Goal: Navigation & Orientation: Find specific page/section

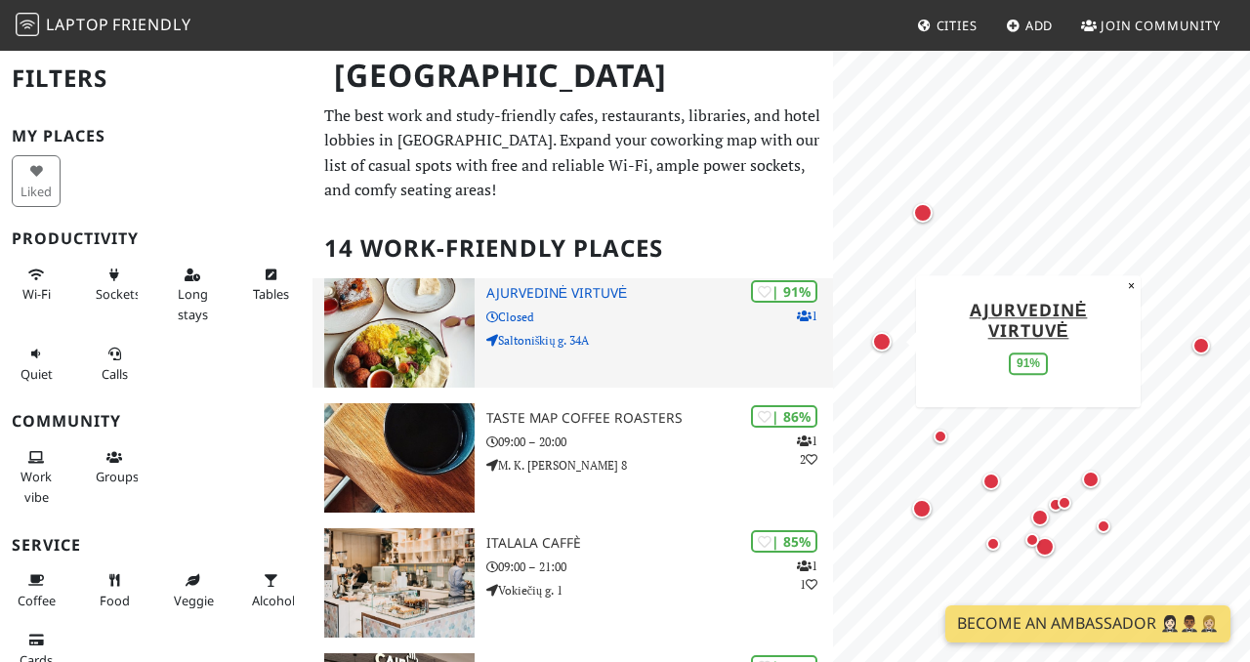
click at [557, 298] on h3 "Ajurvedinė virtuvė" at bounding box center [661, 293] width 348 height 17
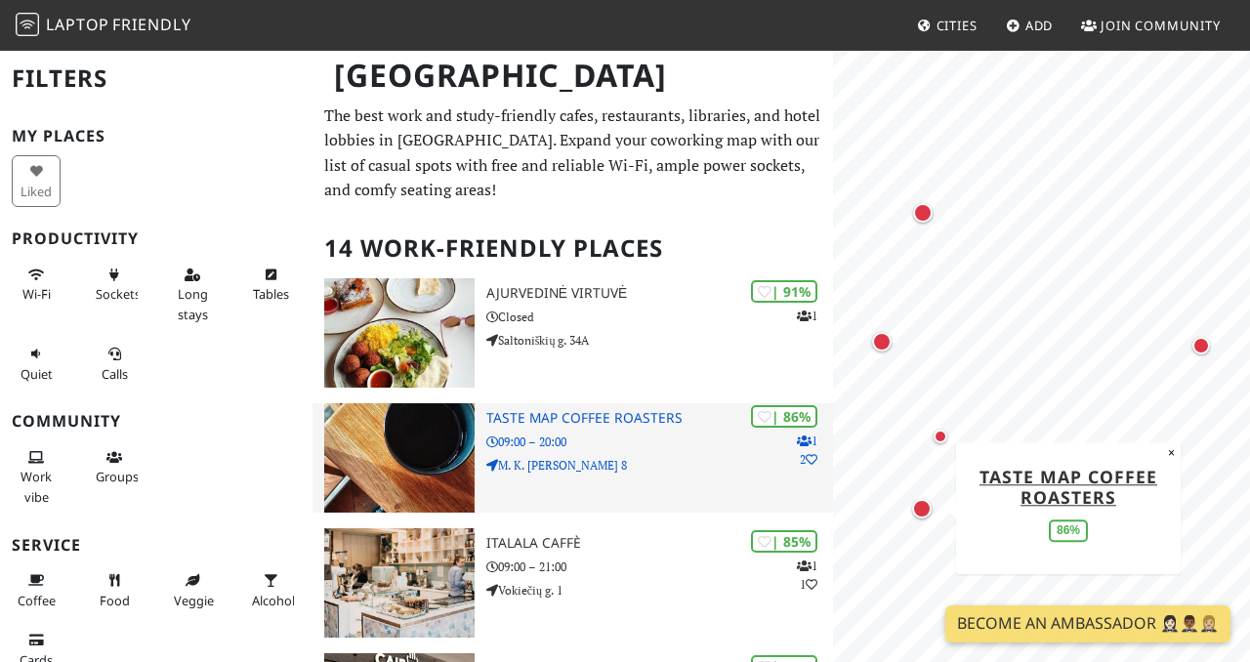
click at [588, 439] on p "09:00 – 20:00" at bounding box center [661, 442] width 348 height 19
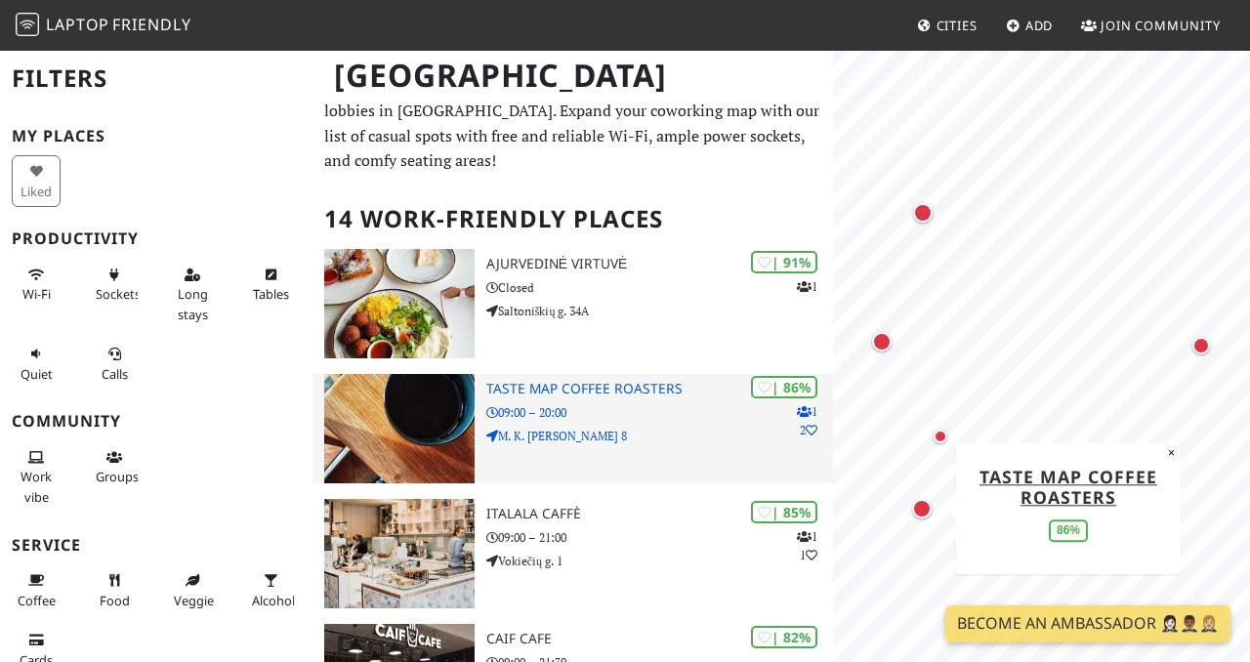
scroll to position [36, 0]
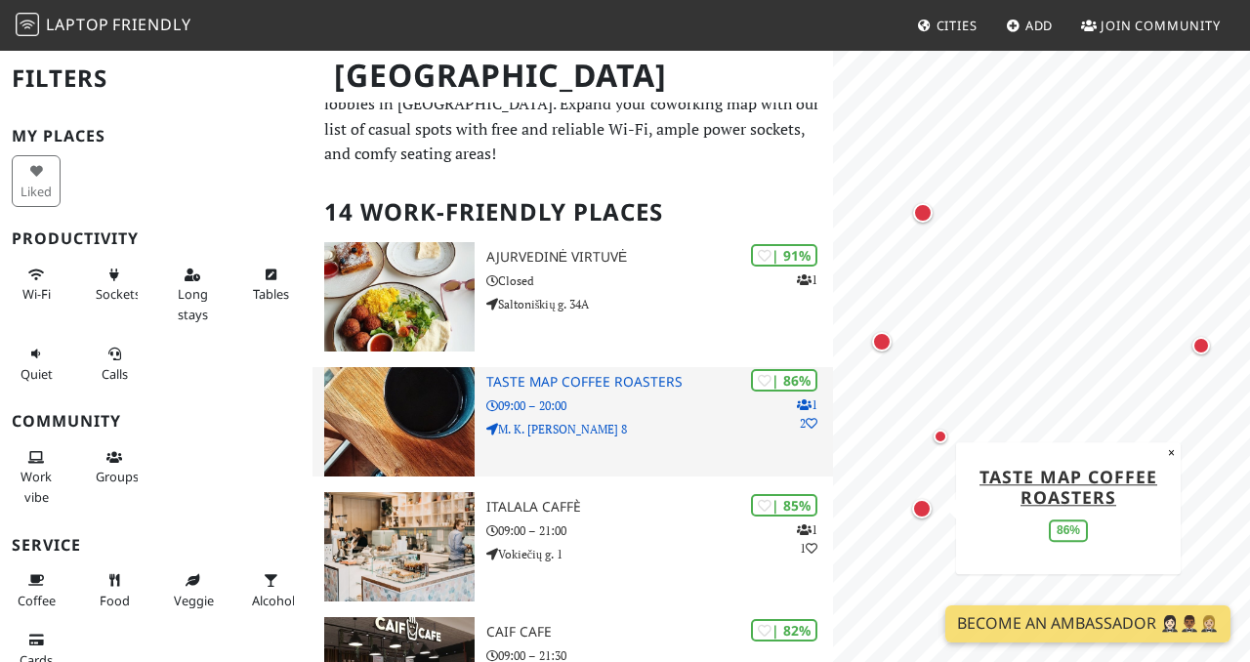
click at [617, 382] on h3 "Taste Map Coffee Roasters" at bounding box center [661, 382] width 348 height 17
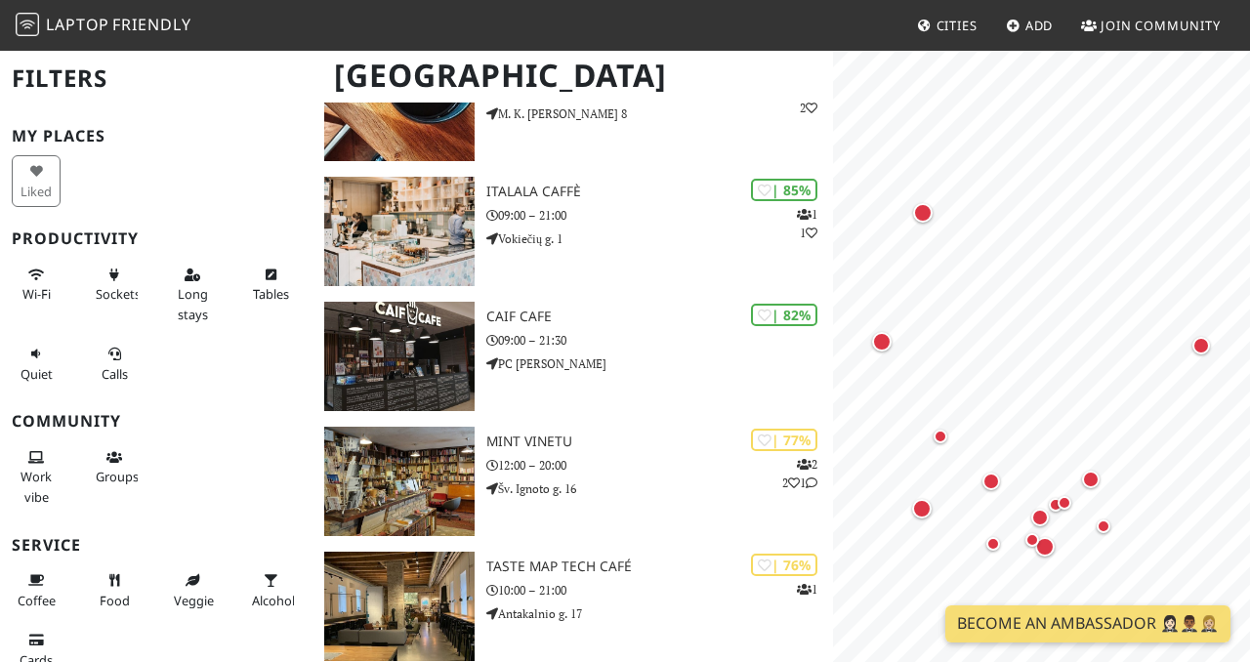
scroll to position [385, 0]
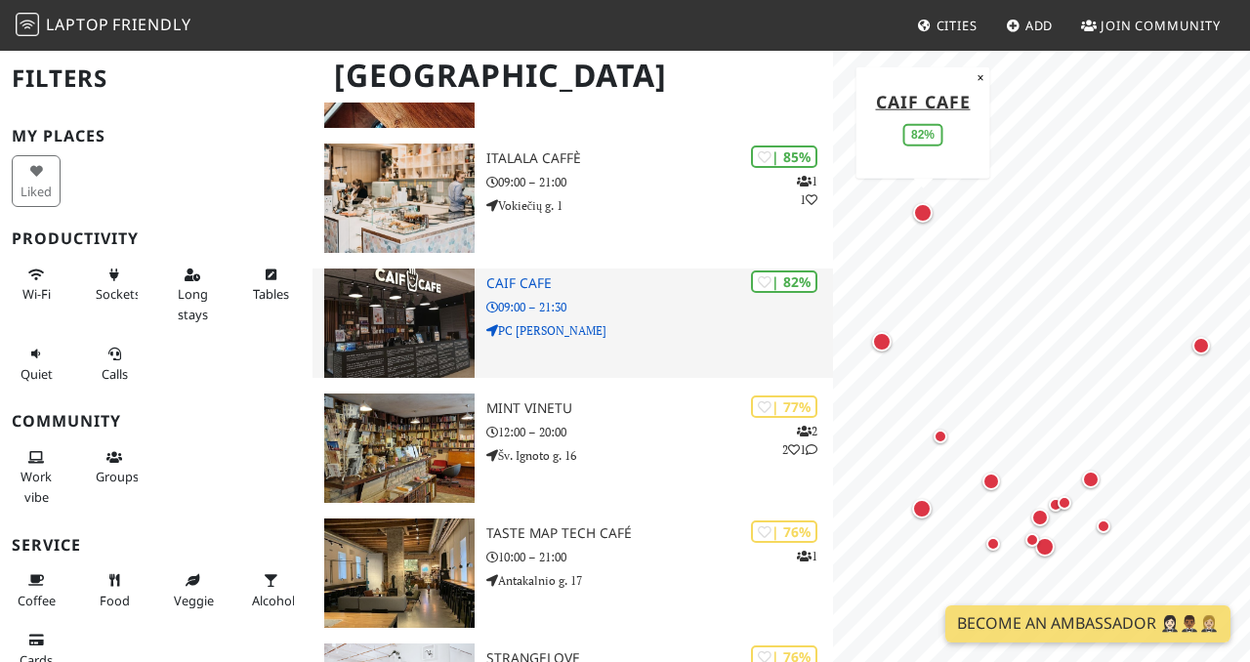
click at [596, 306] on p "09:00 – 21:30" at bounding box center [661, 307] width 348 height 19
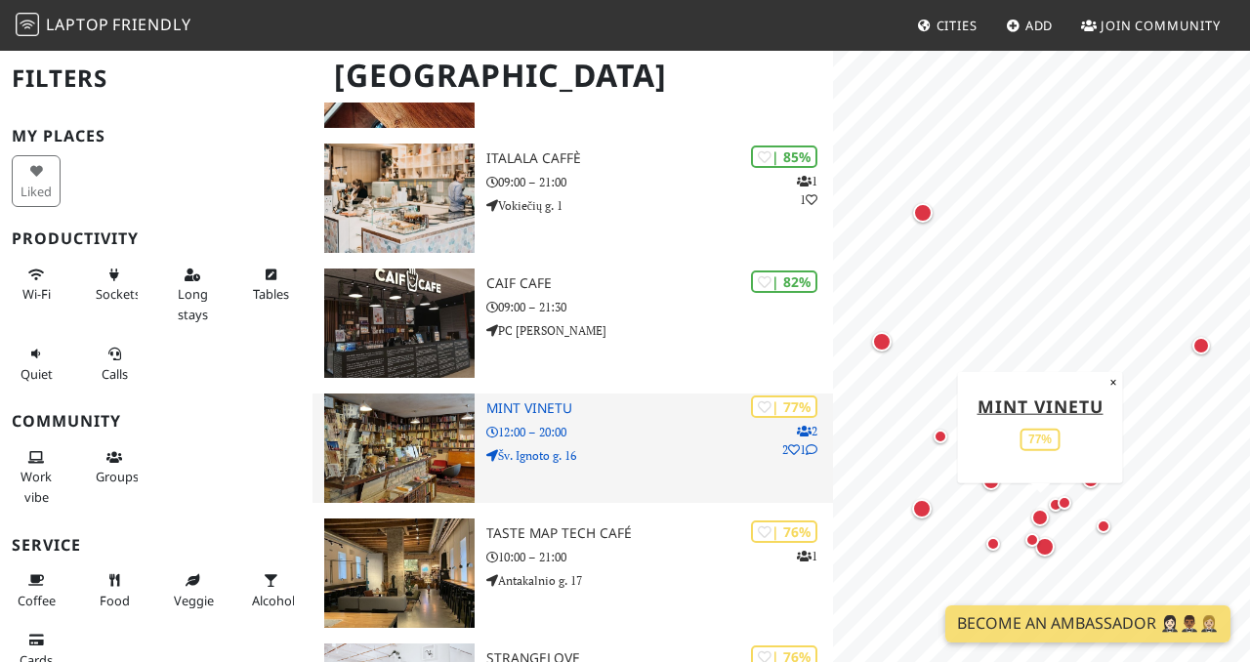
click at [613, 438] on p "12:00 – 20:00" at bounding box center [661, 432] width 348 height 19
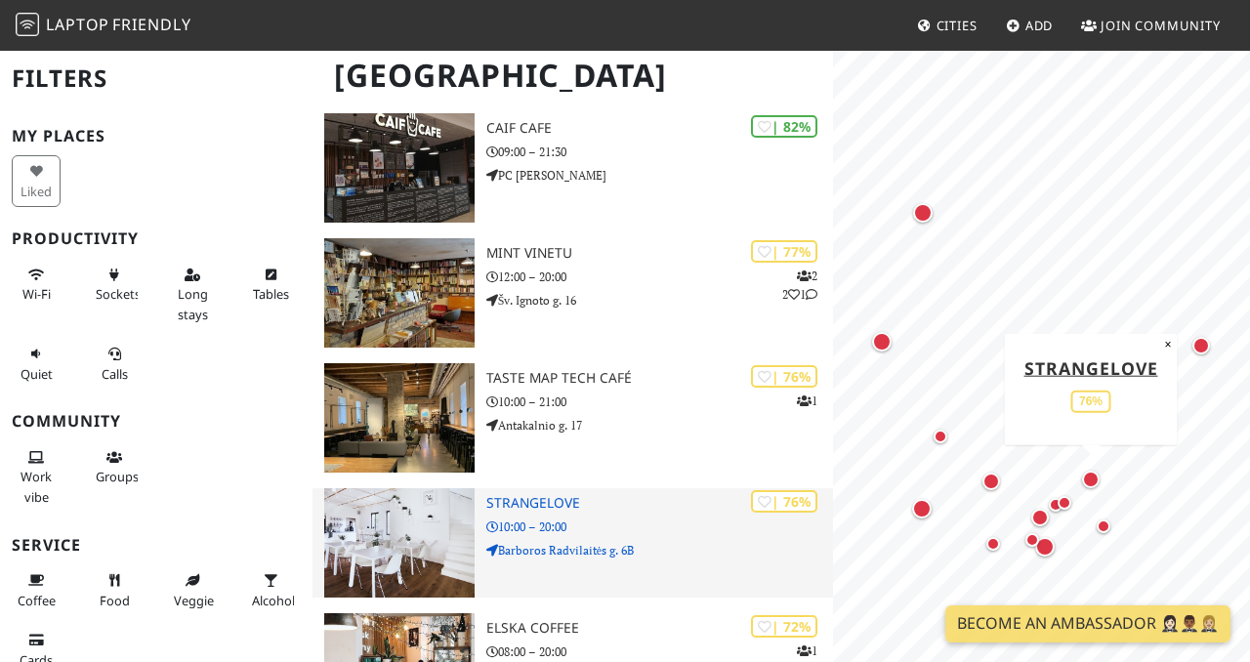
scroll to position [545, 0]
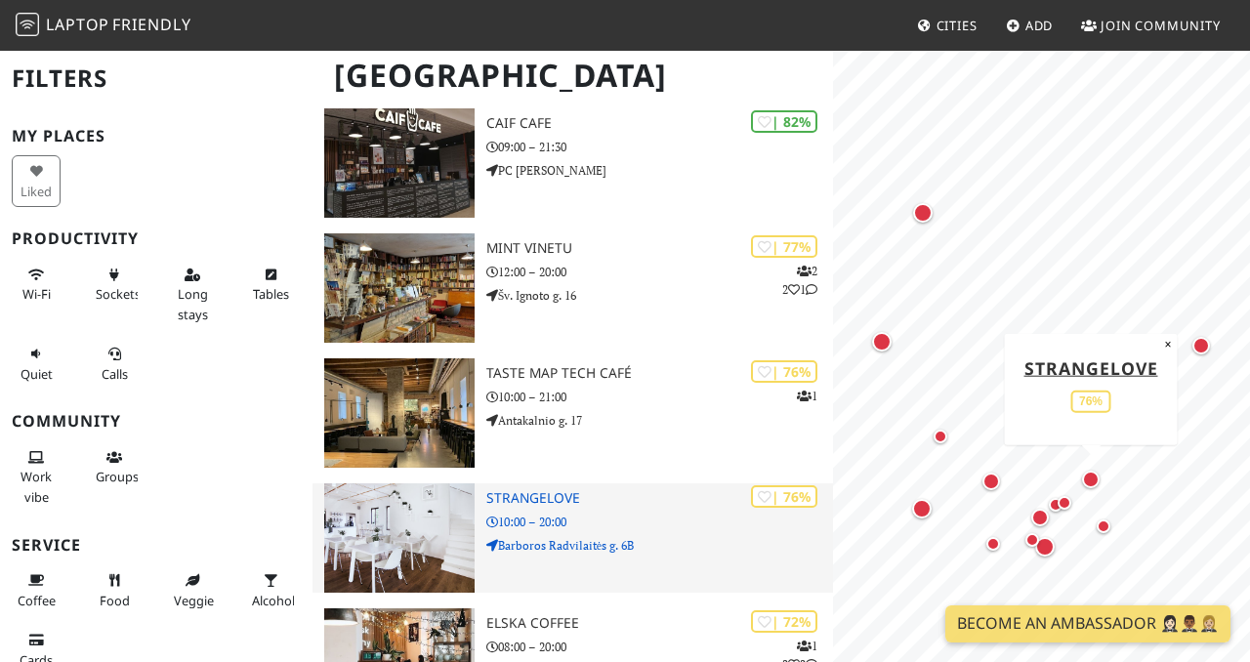
click at [443, 523] on img at bounding box center [399, 538] width 150 height 109
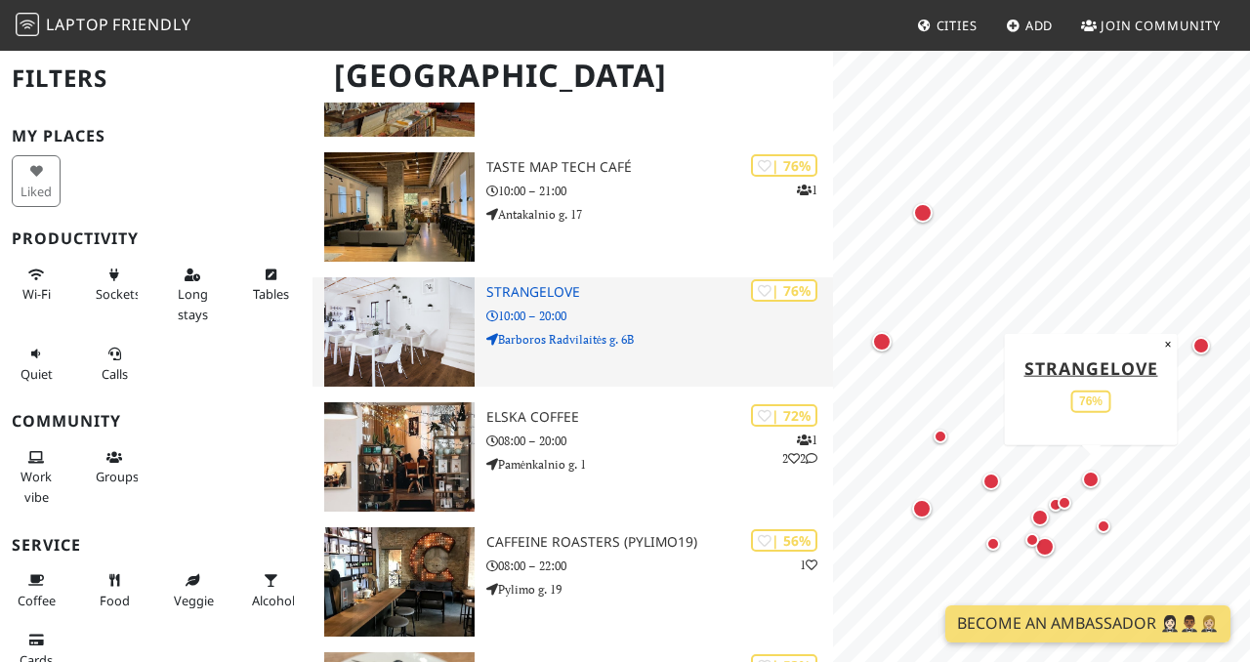
scroll to position [753, 0]
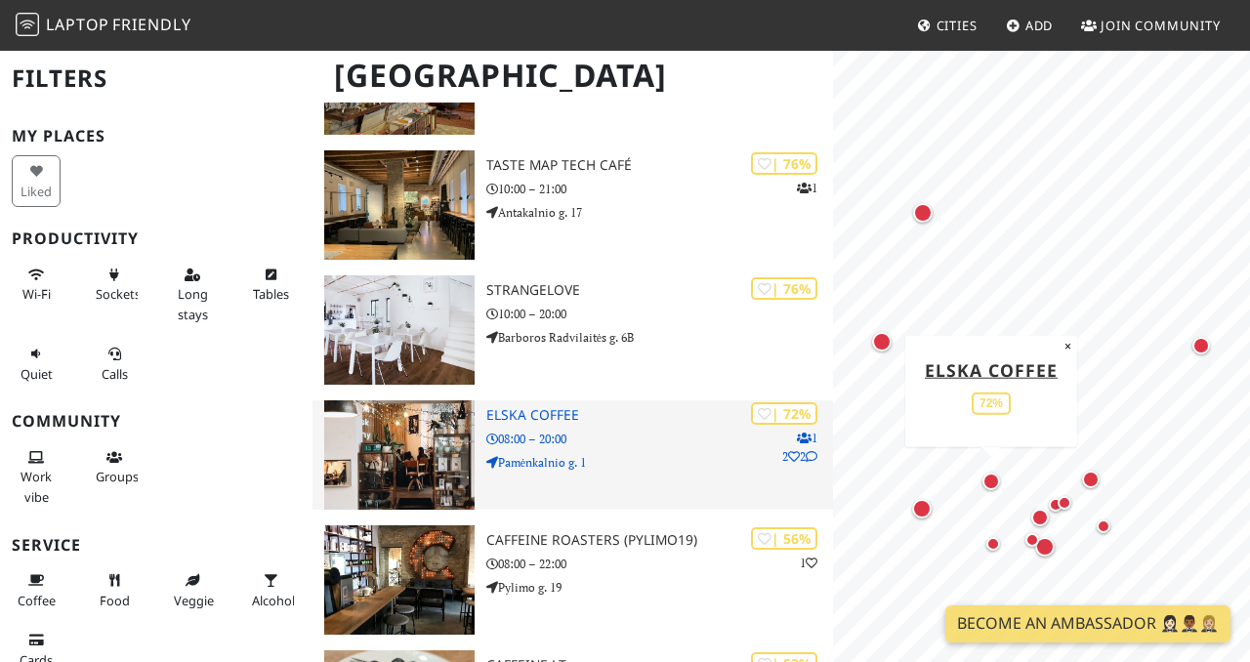
click at [574, 441] on p "08:00 – 20:00" at bounding box center [661, 439] width 348 height 19
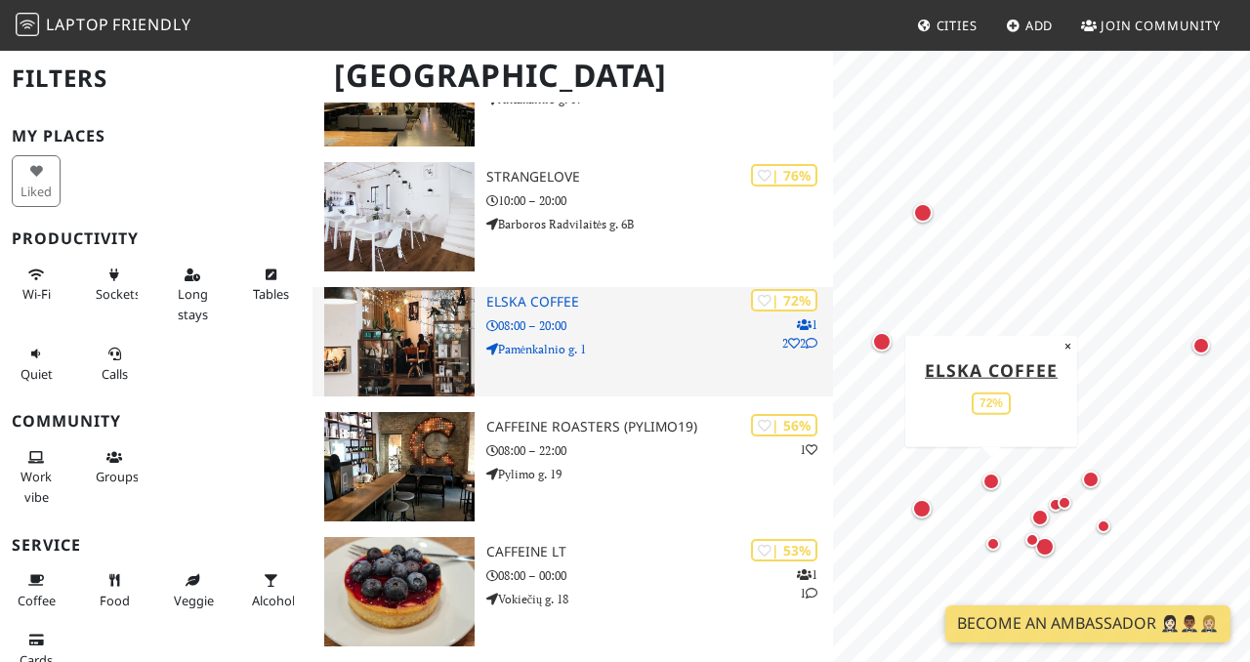
scroll to position [867, 0]
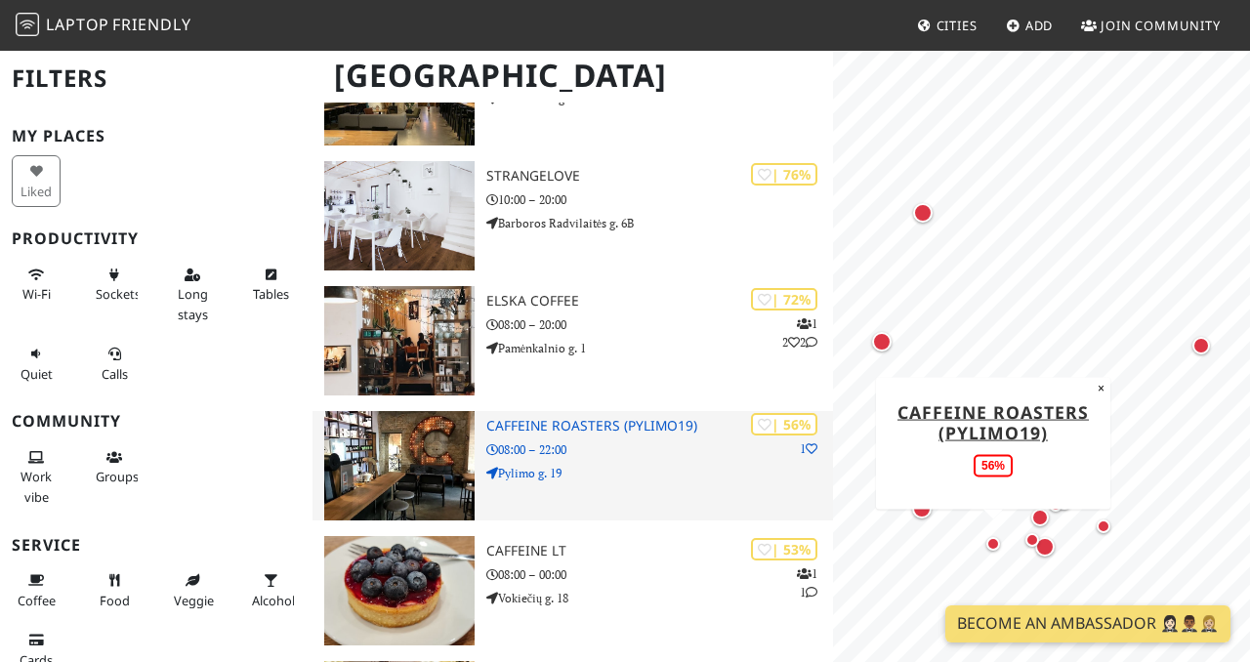
click at [642, 437] on div "| 56% 1 Caffeine Roasters (Pylimo19) 08:00 – 22:00 Pylimo g. 19" at bounding box center [661, 465] width 348 height 109
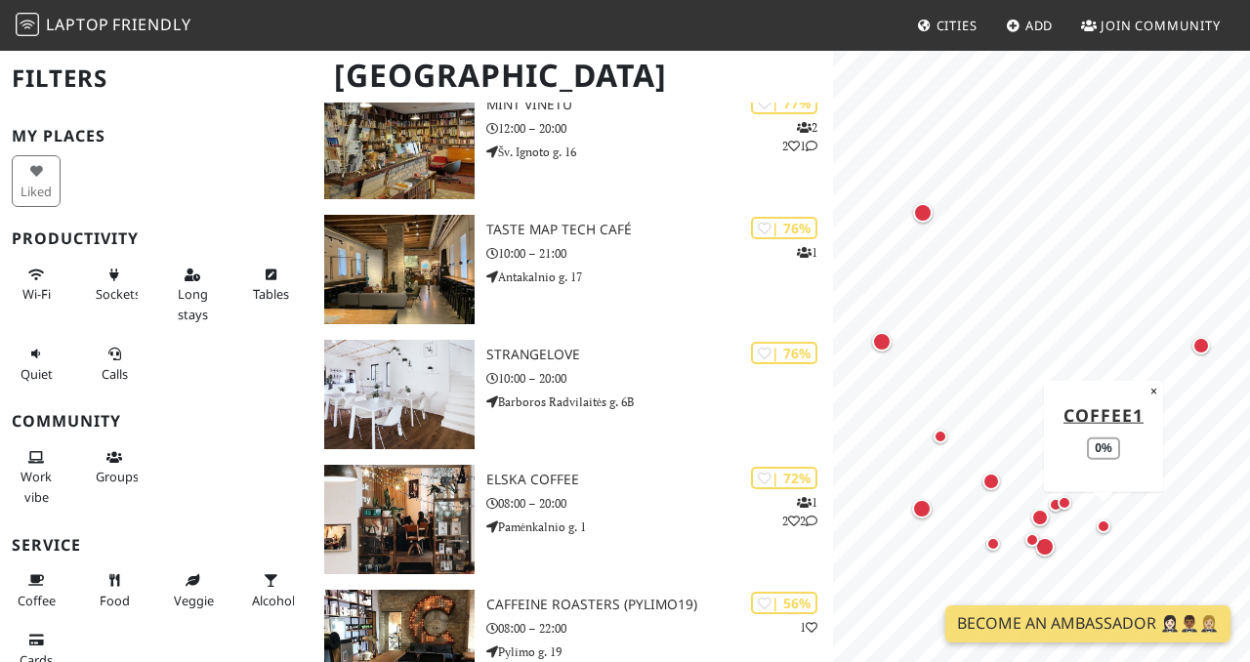
scroll to position [0, 0]
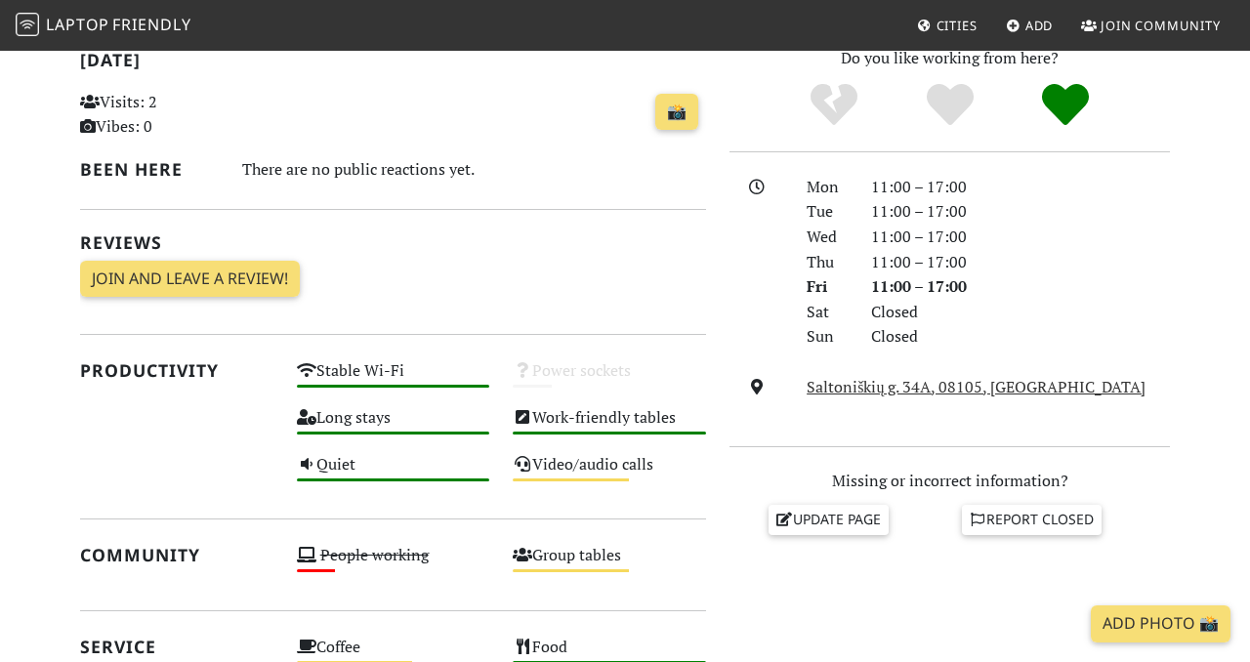
scroll to position [347, 0]
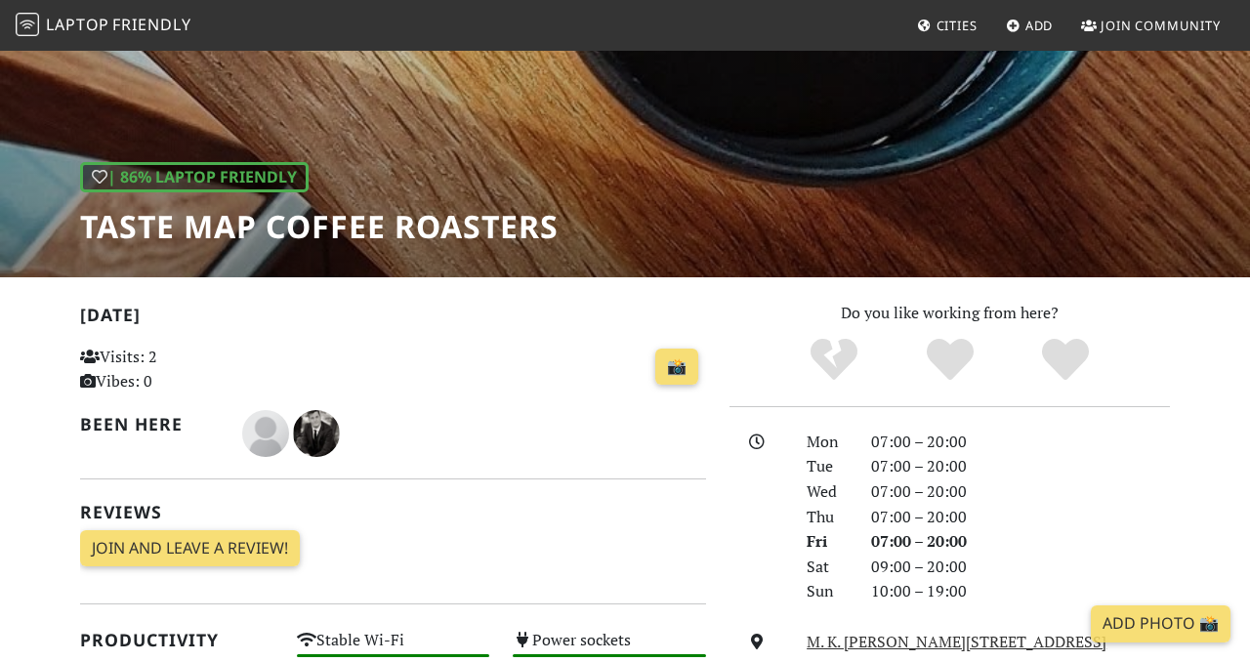
scroll to position [364, 0]
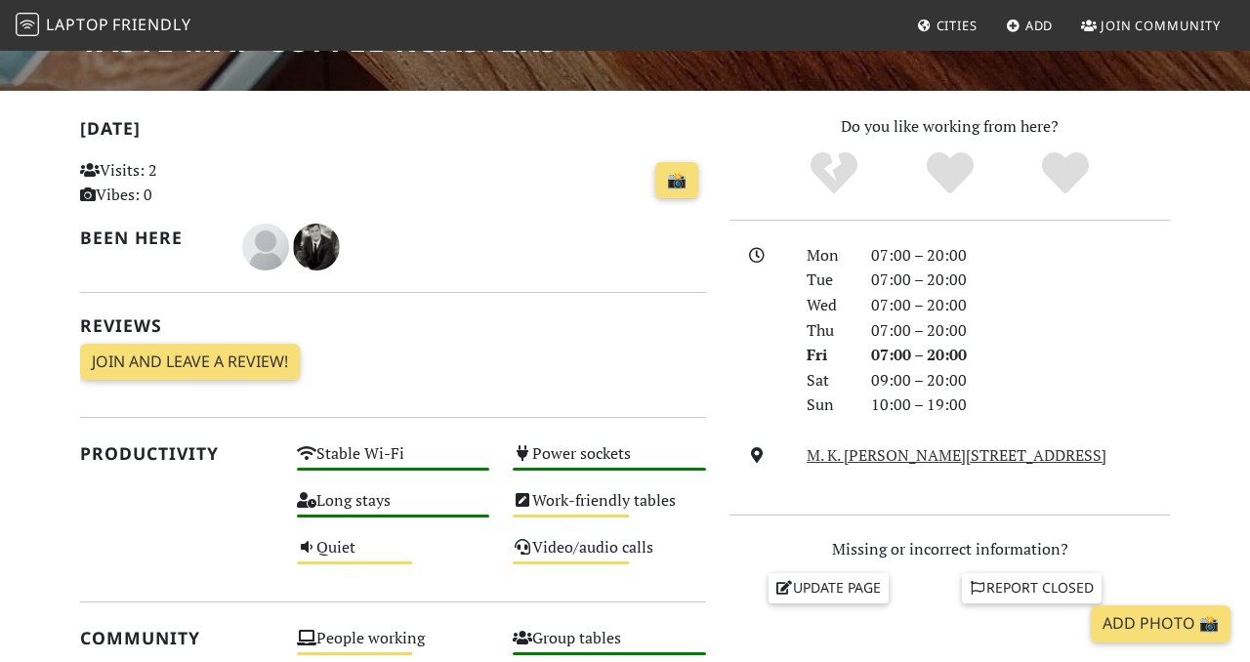
click at [915, 398] on div "10:00 – 19:00" at bounding box center [1021, 405] width 322 height 25
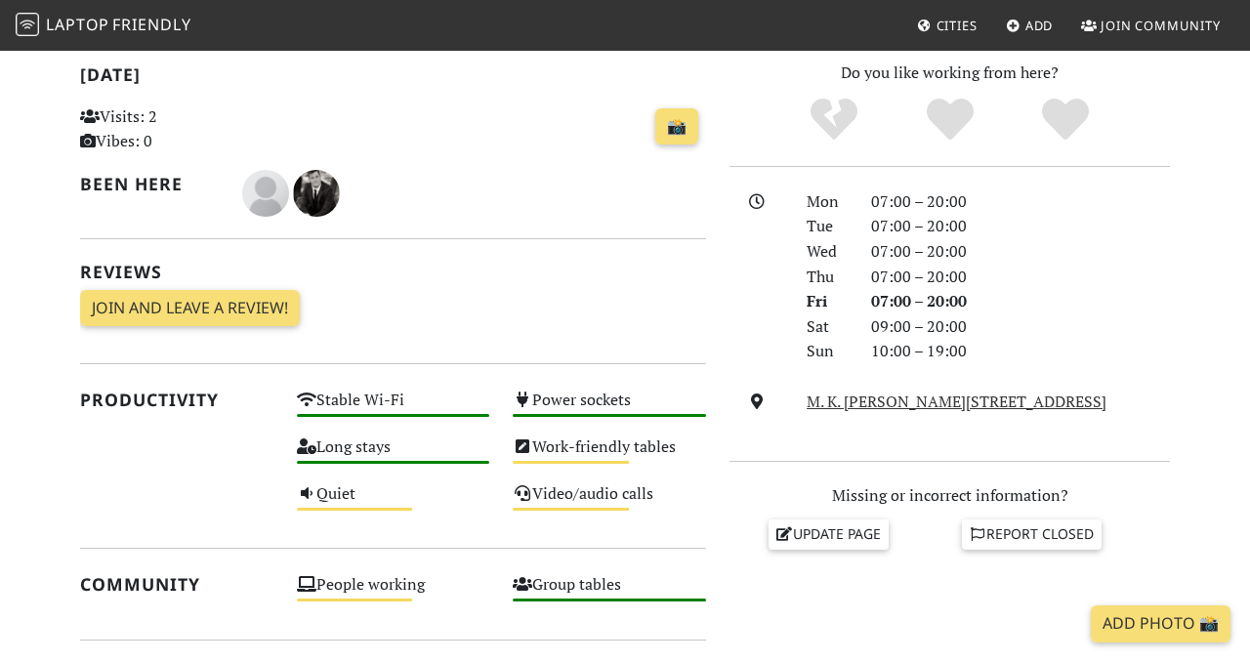
scroll to position [0, 0]
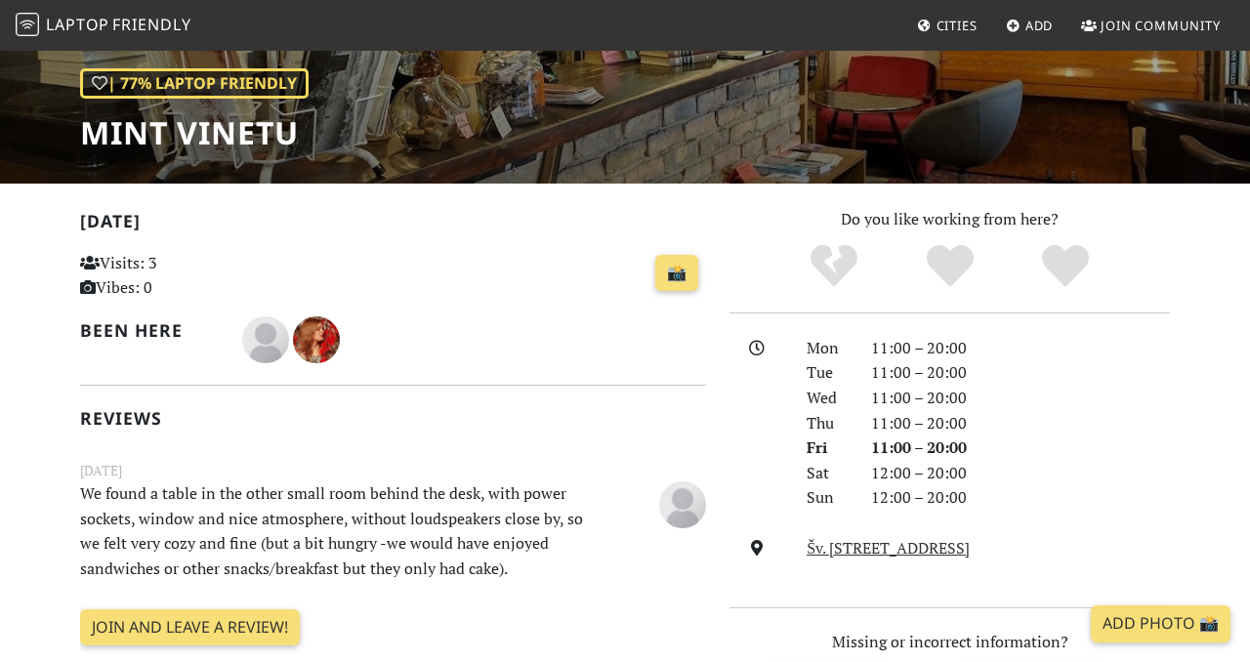
scroll to position [271, 0]
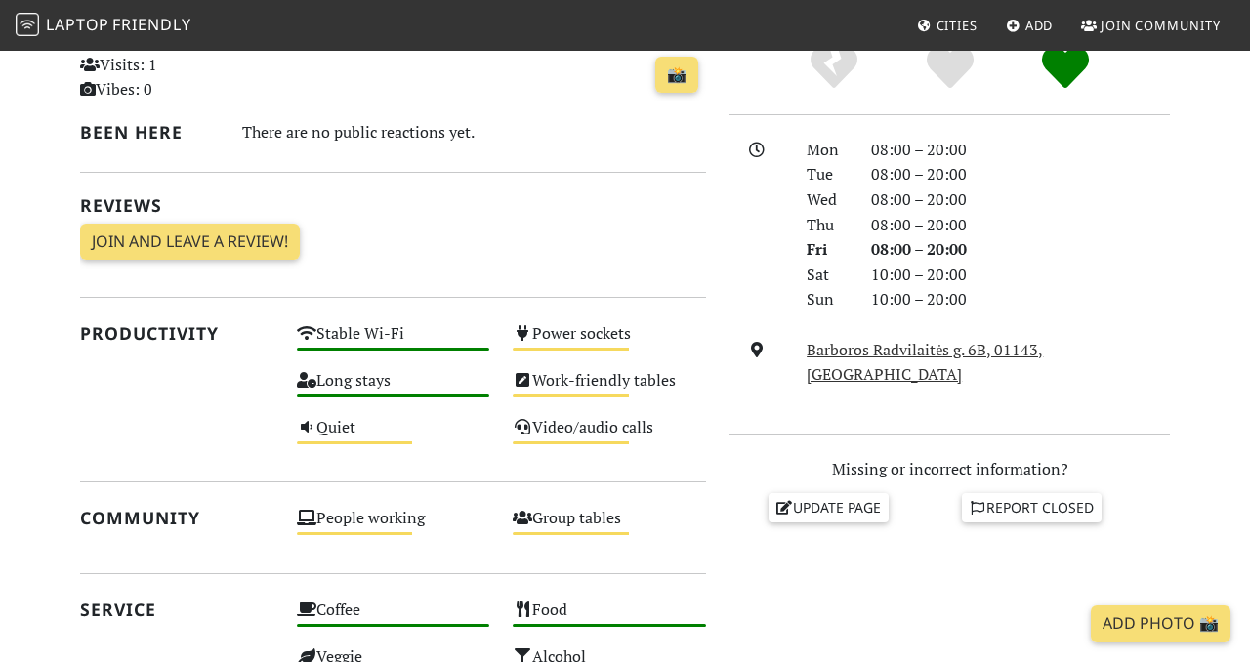
scroll to position [476, 0]
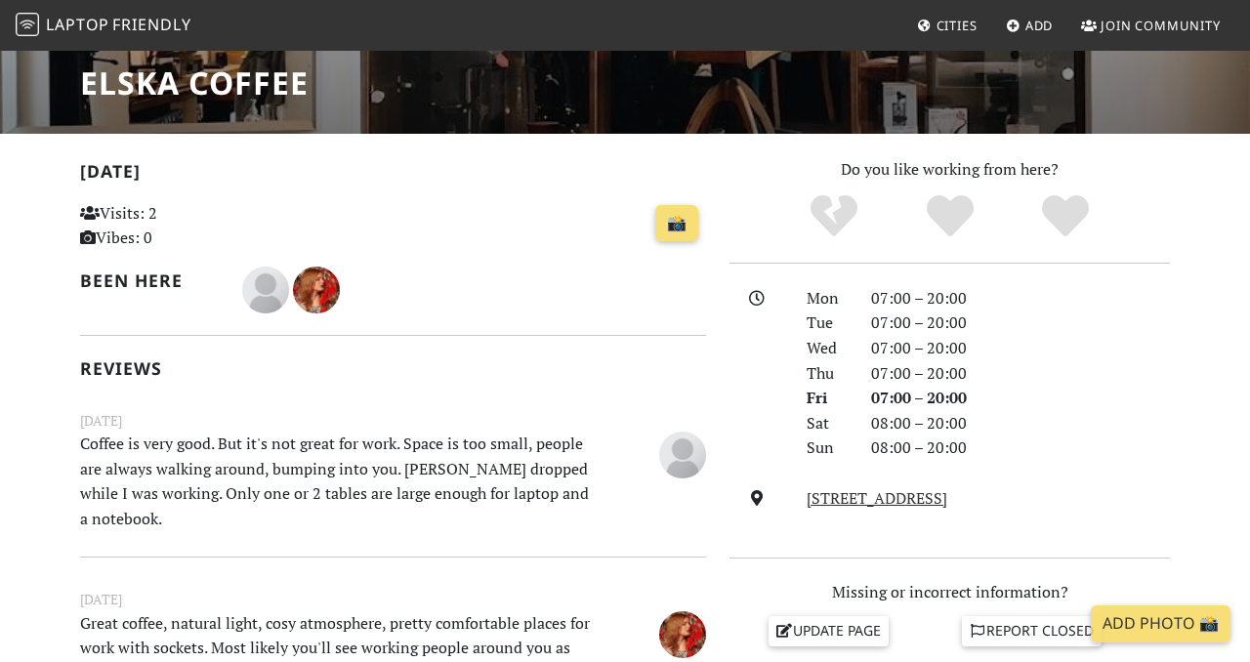
scroll to position [316, 0]
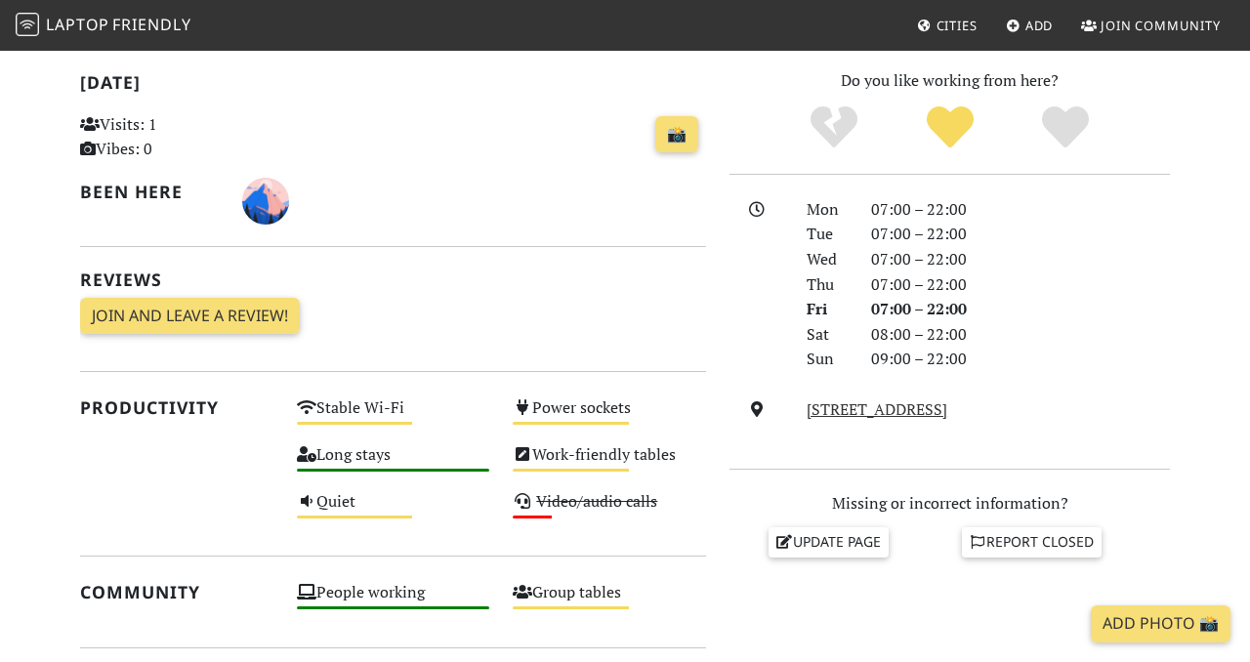
scroll to position [411, 0]
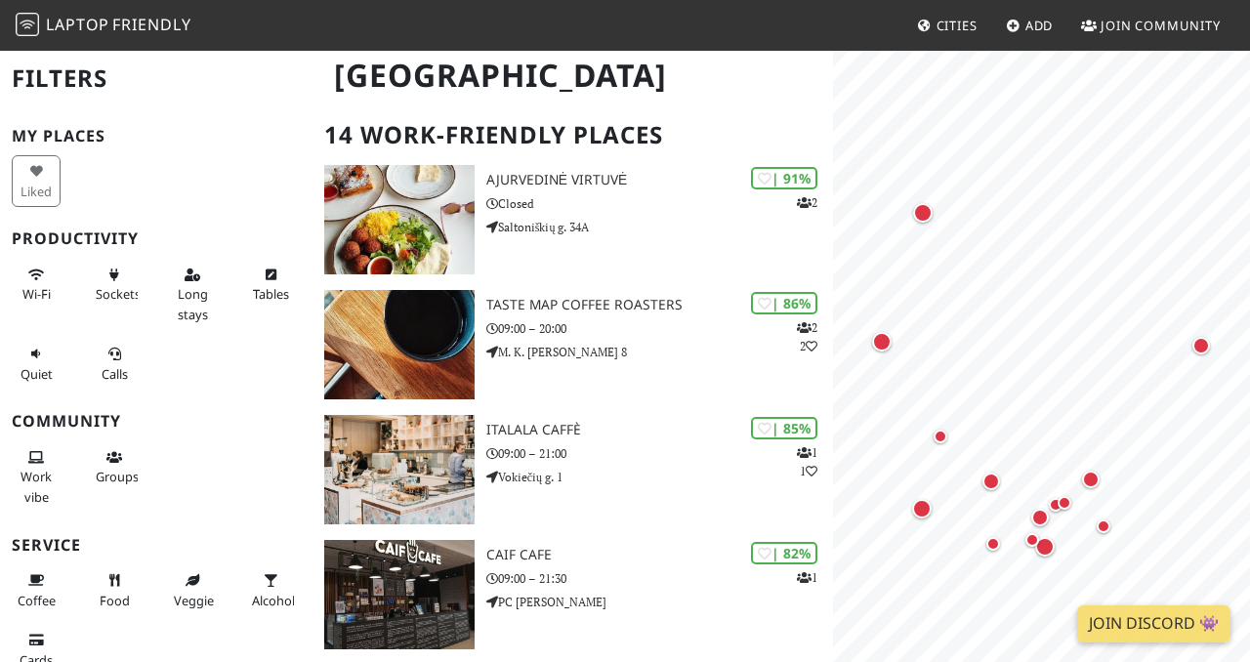
scroll to position [114, 0]
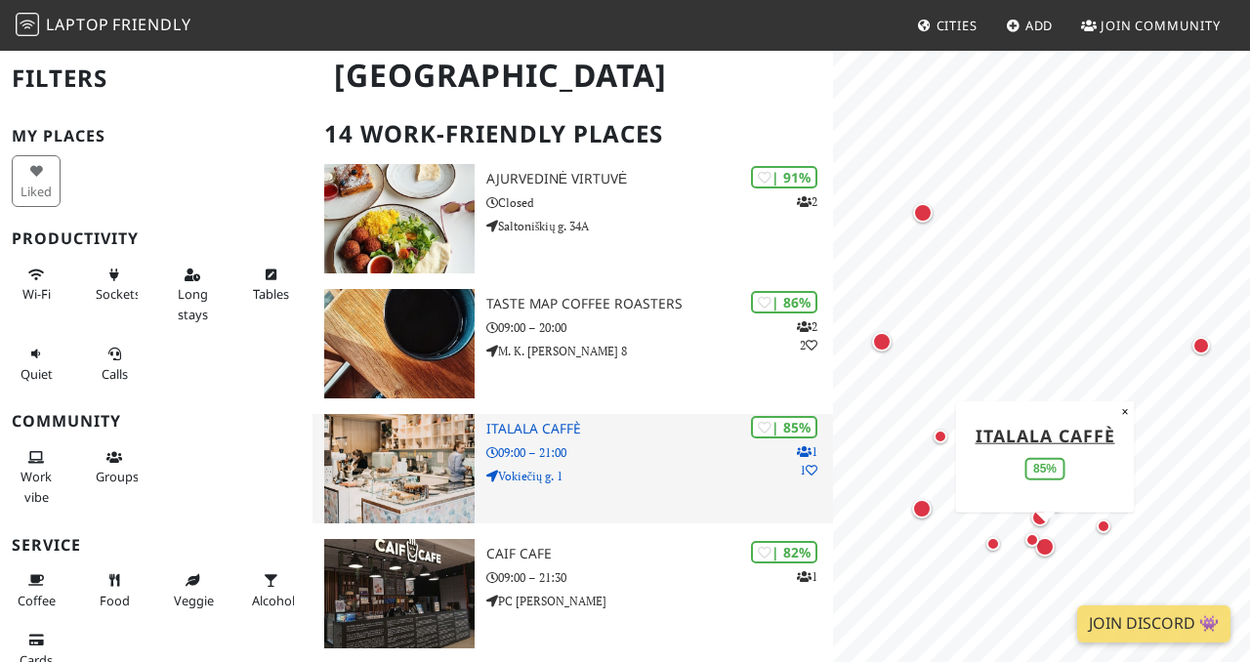
click at [609, 465] on div "| 85% 1 1 Italala Caffè 09:00 – 21:00 [STREET_ADDRESS]" at bounding box center [661, 468] width 348 height 109
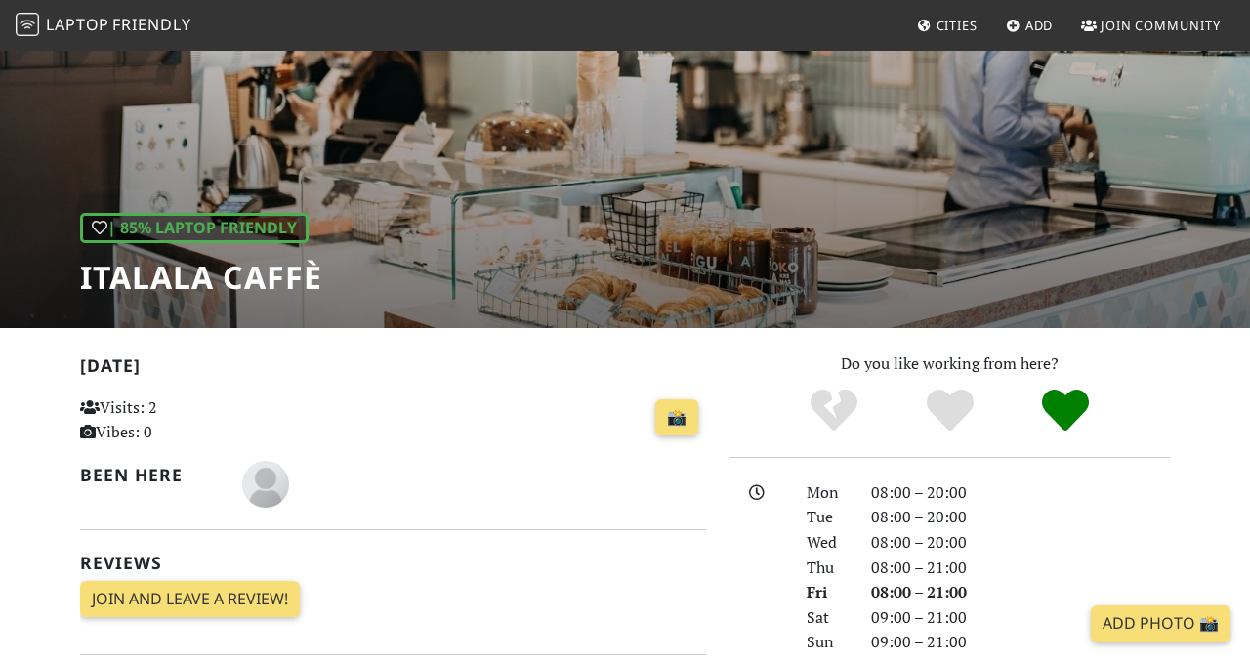
scroll to position [350, 0]
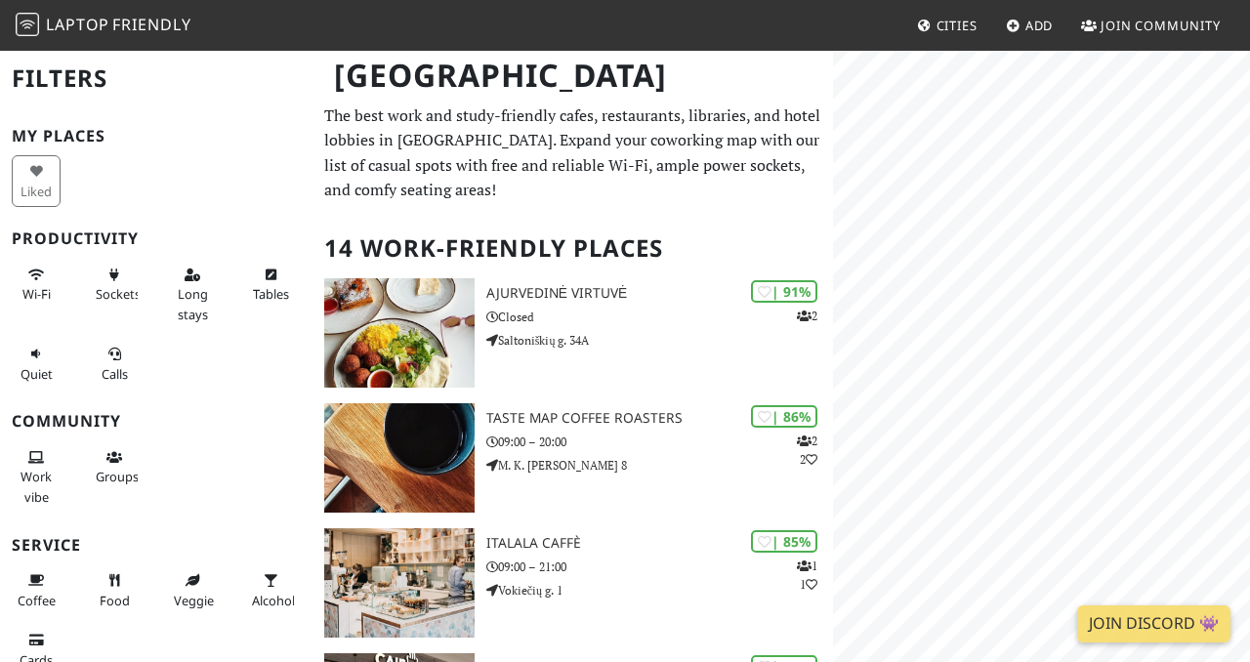
scroll to position [114, 0]
